Goal: Task Accomplishment & Management: Manage account settings

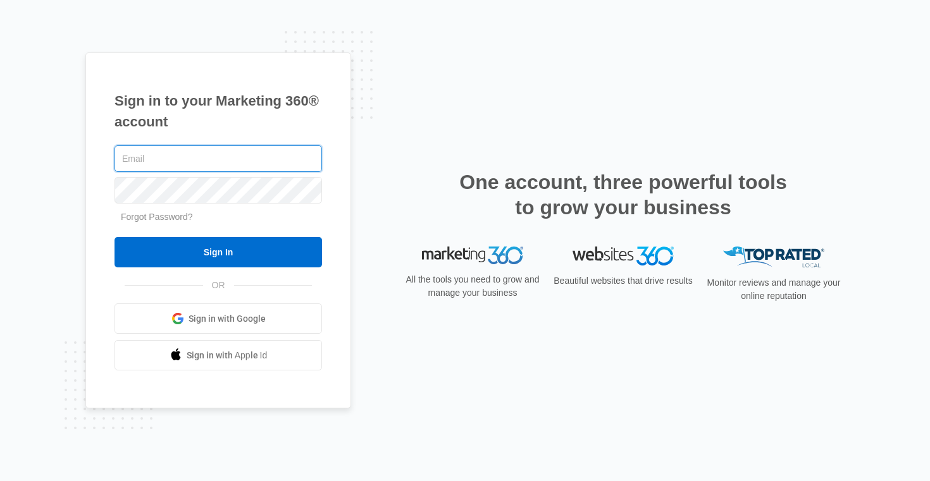
click at [231, 157] on input "text" at bounding box center [217, 158] width 207 height 27
type input "matt.malone@madwire.com"
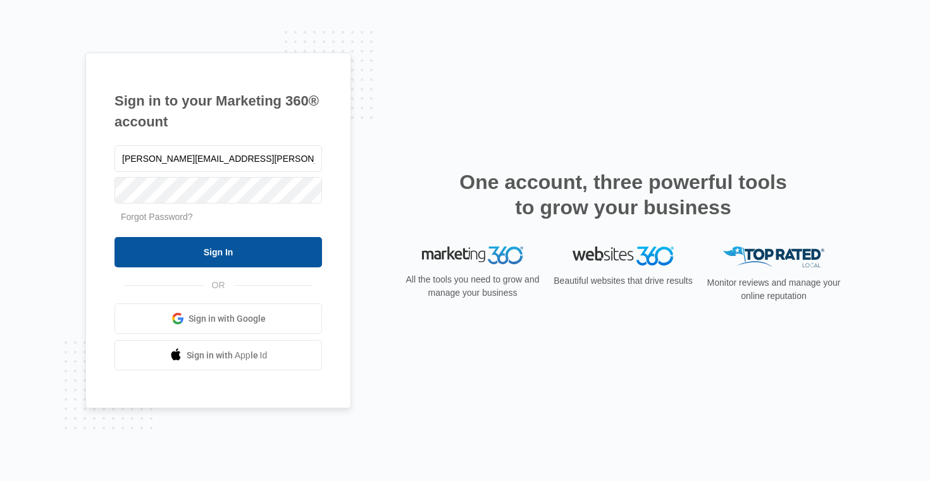
click at [229, 241] on input "Sign In" at bounding box center [217, 252] width 207 height 30
